Goal: Information Seeking & Learning: Learn about a topic

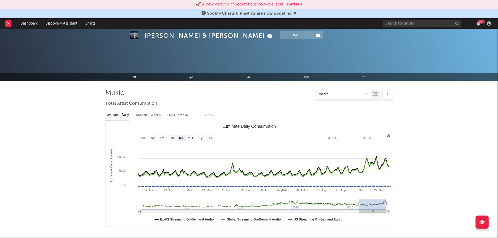
select select "6m"
select select "1w"
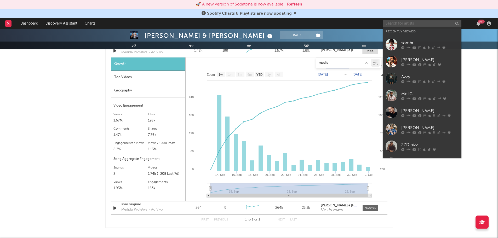
click at [394, 21] on input "text" at bounding box center [422, 23] width 79 height 7
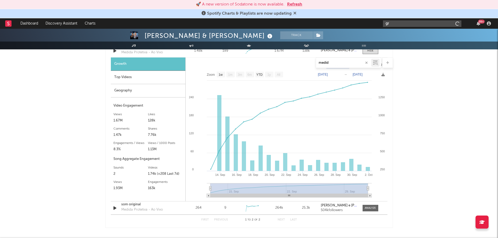
type input "g"
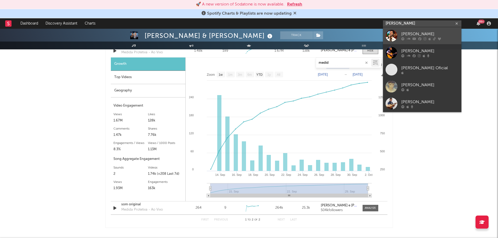
type input "[PERSON_NAME]"
click at [418, 40] on div at bounding box center [431, 38] width 58 height 3
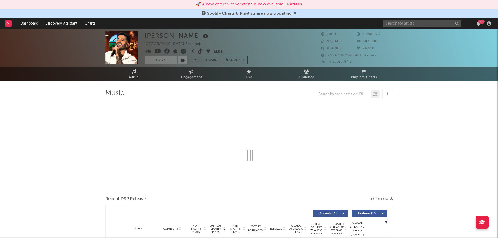
select select "6m"
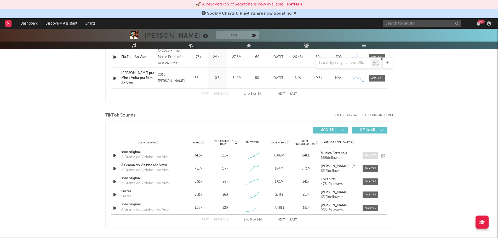
scroll to position [311, 0]
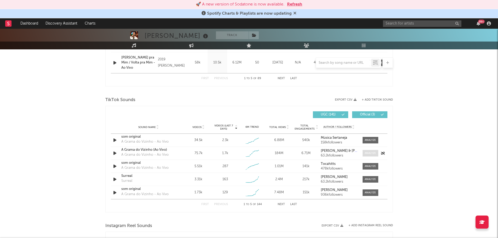
click at [374, 154] on div at bounding box center [370, 154] width 11 height 4
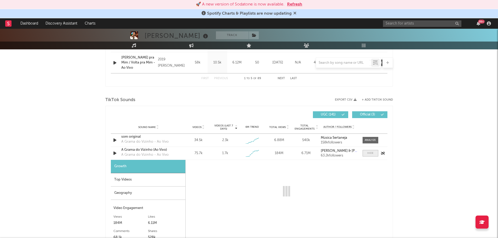
select select "1w"
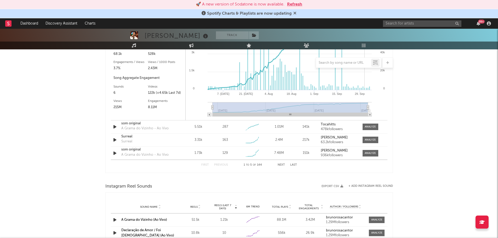
scroll to position [539, 0]
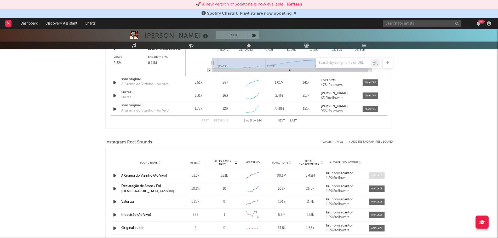
click at [376, 175] on div at bounding box center [377, 176] width 11 height 4
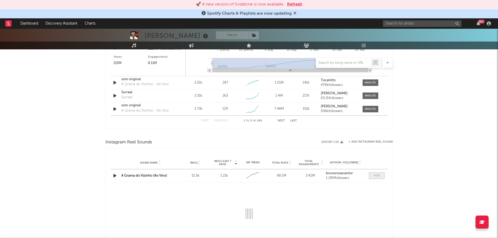
select select "1w"
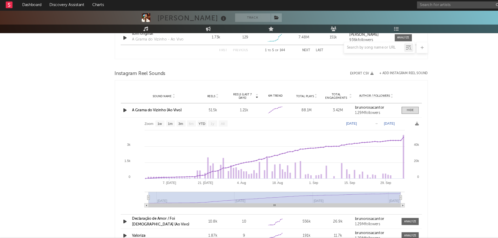
scroll to position [595, 0]
click at [328, 133] on text "[DATE]" at bounding box center [323, 133] width 10 height 4
click at [339, 133] on input "[DATE]" at bounding box center [326, 132] width 24 height 5
type input "[DATE]"
